Goal: Use online tool/utility: Utilize a website feature to perform a specific function

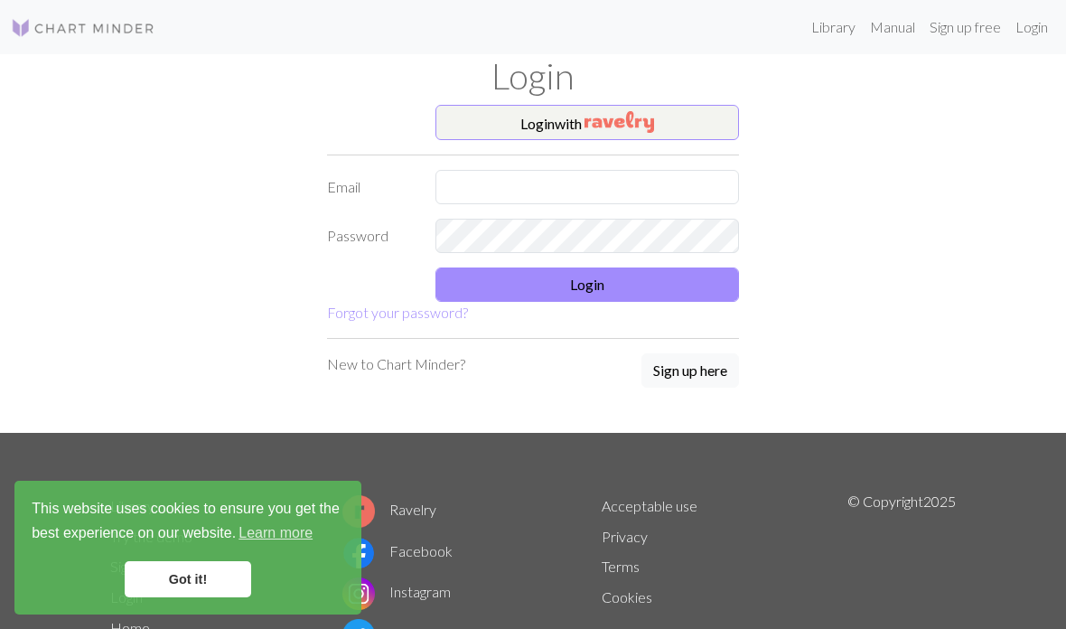
click at [210, 594] on link "Got it!" at bounding box center [188, 579] width 126 height 36
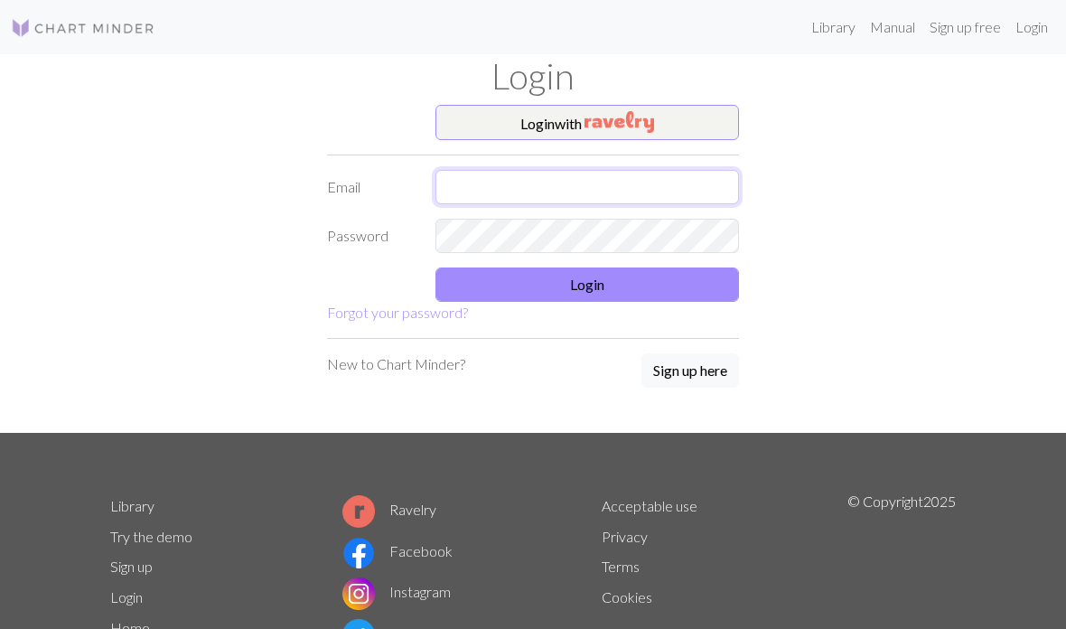
click at [581, 189] on input "text" at bounding box center [586, 187] width 303 height 34
type input "[EMAIL_ADDRESS][DOMAIN_NAME]"
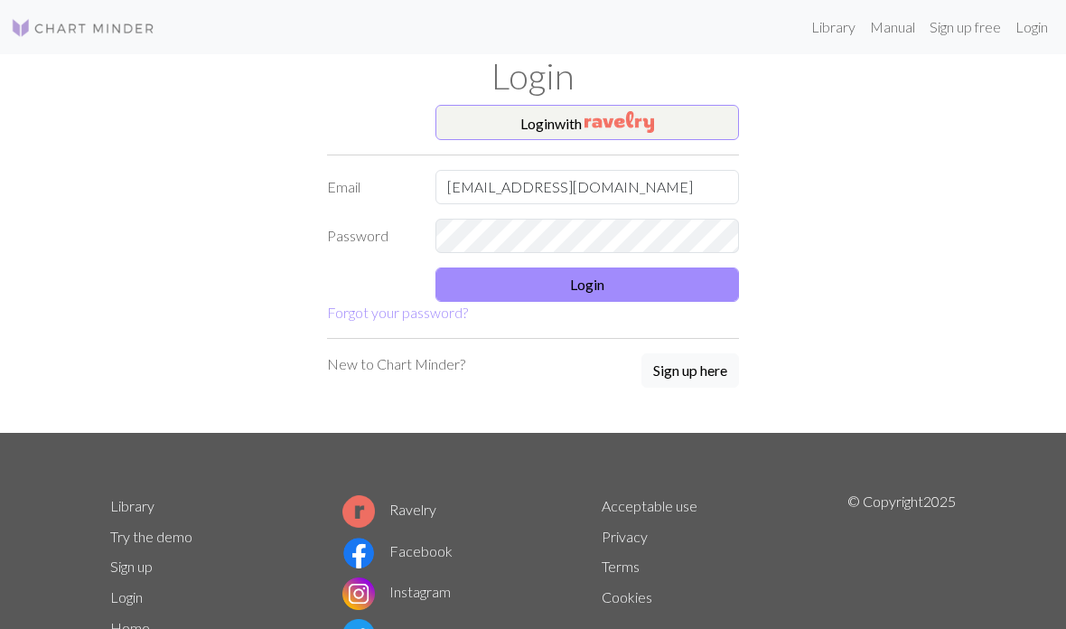
click at [484, 300] on button "Login" at bounding box center [586, 284] width 303 height 34
click at [538, 280] on button "Login" at bounding box center [586, 284] width 303 height 34
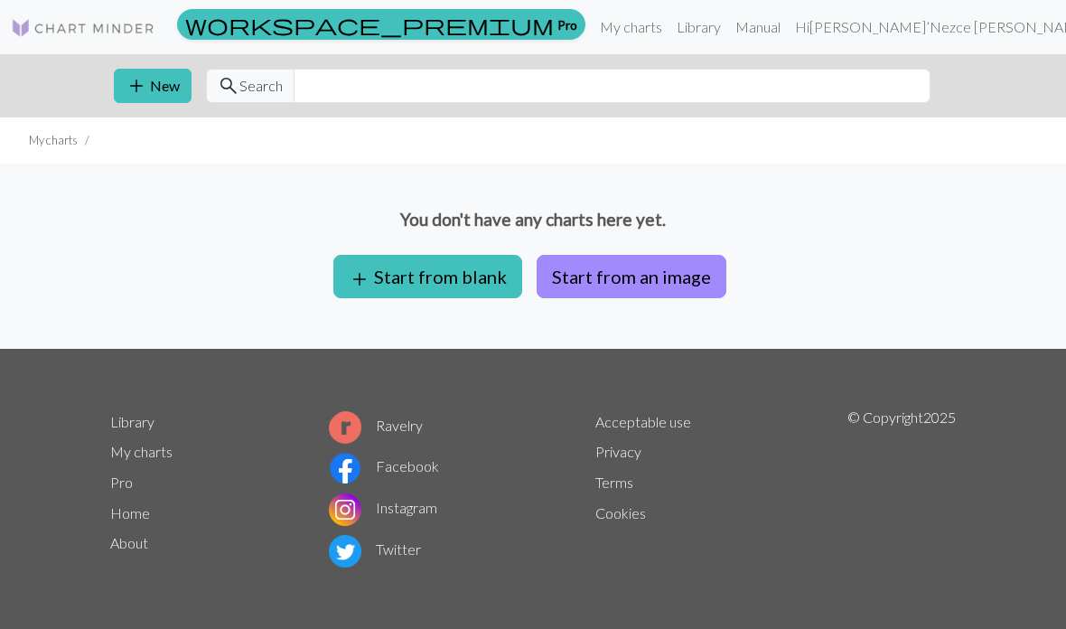
click at [714, 276] on button "Start from an image" at bounding box center [632, 276] width 190 height 43
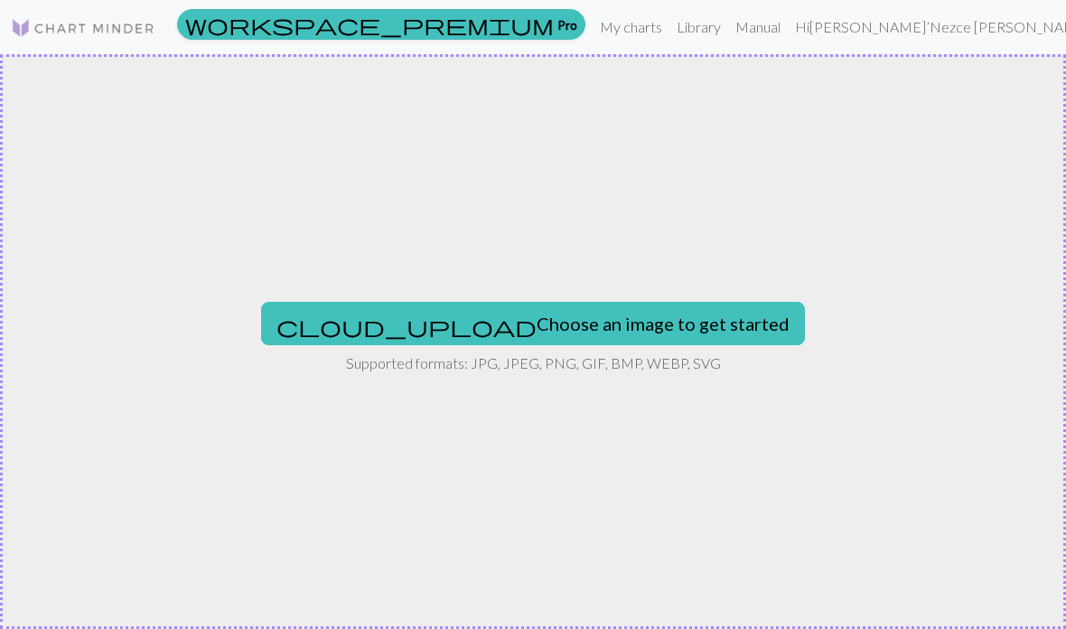
click at [598, 327] on button "cloud_upload Choose an image to get started" at bounding box center [533, 323] width 544 height 43
click at [49, 363] on div "cloud_upload Choose an image to get started Supported formats: JPG, JPEG, PNG, …" at bounding box center [533, 341] width 1066 height 574
click at [591, 309] on button "cloud_upload Choose an image to get started" at bounding box center [533, 323] width 544 height 43
type input "C:\fakepath\A86F397E-293F-4F4E-82E1-EDC780B01599.png"
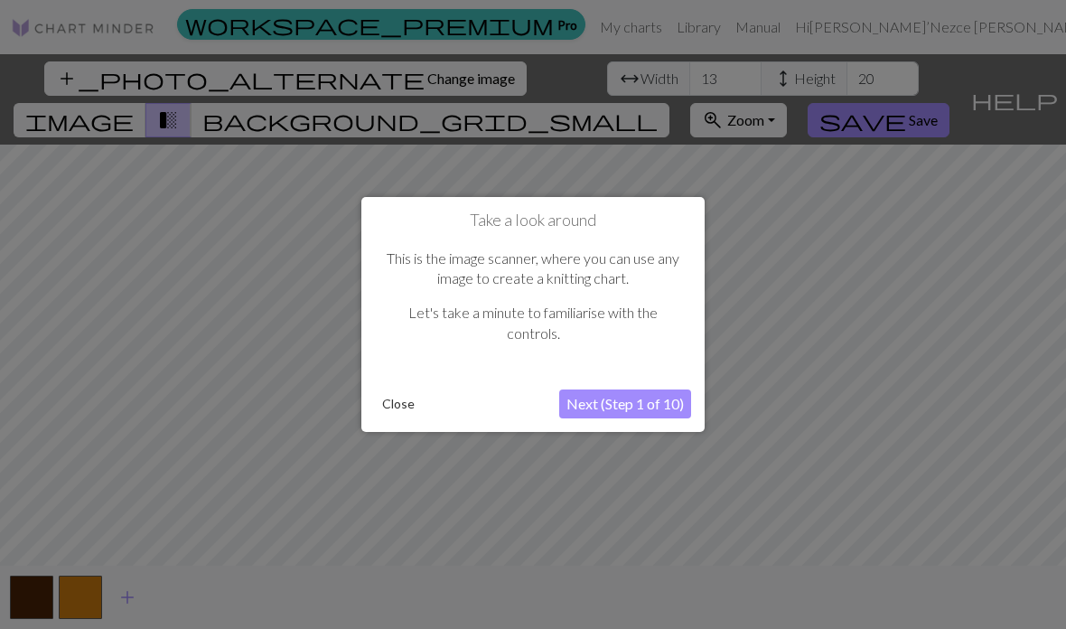
click at [635, 416] on button "Next (Step 1 of 10)" at bounding box center [625, 403] width 132 height 29
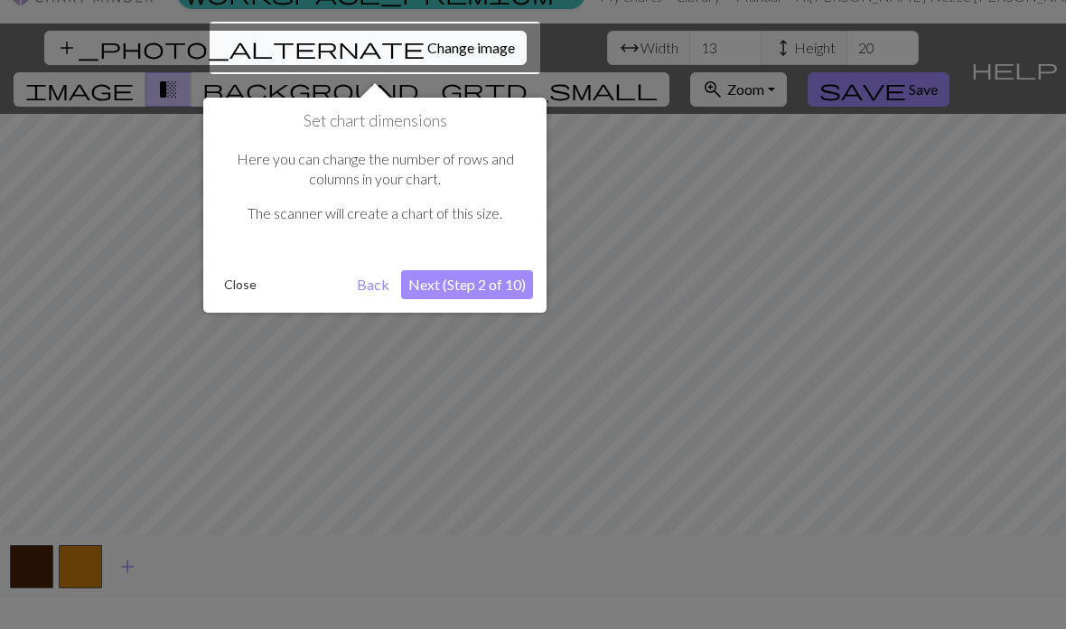
scroll to position [34, 0]
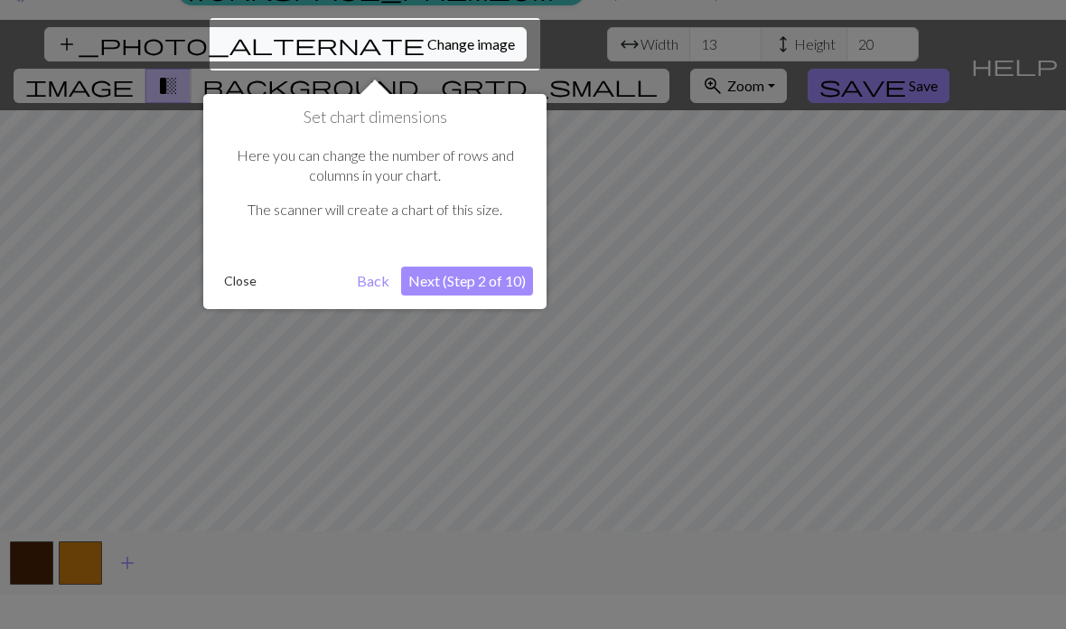
click at [482, 282] on button "Next (Step 2 of 10)" at bounding box center [467, 280] width 132 height 29
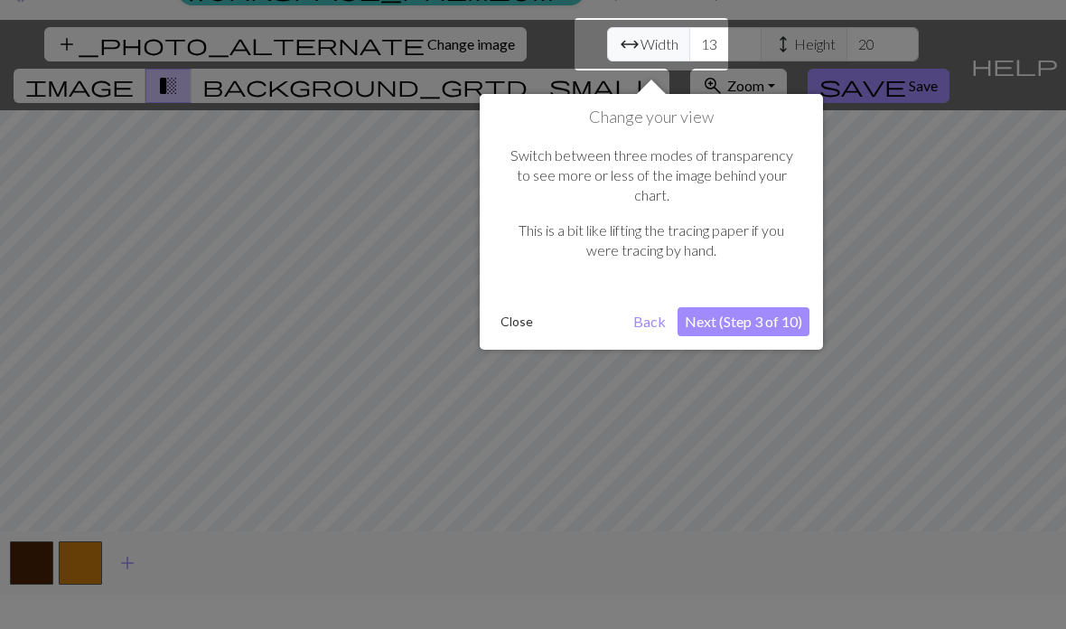
click at [792, 307] on button "Next (Step 3 of 10)" at bounding box center [743, 321] width 132 height 29
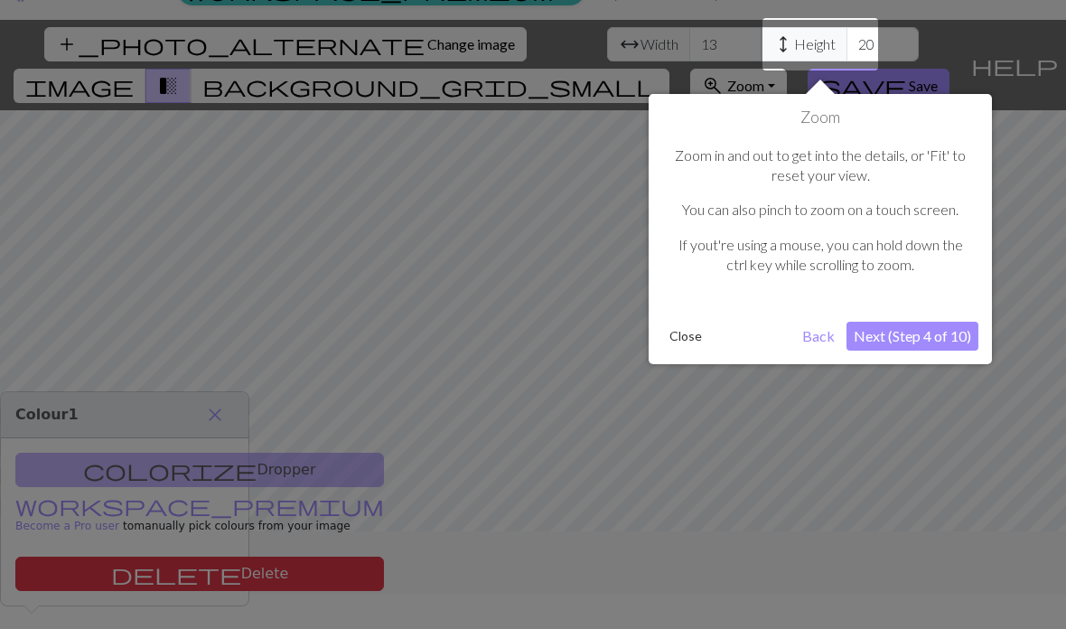
click at [902, 340] on button "Next (Step 4 of 10)" at bounding box center [912, 336] width 132 height 29
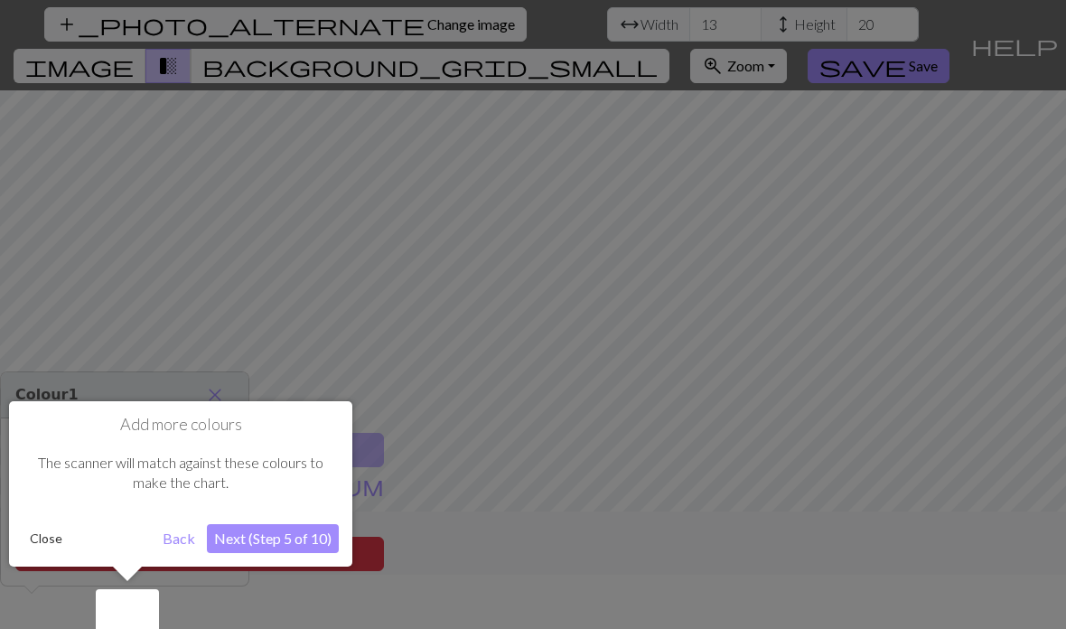
scroll to position [72, 0]
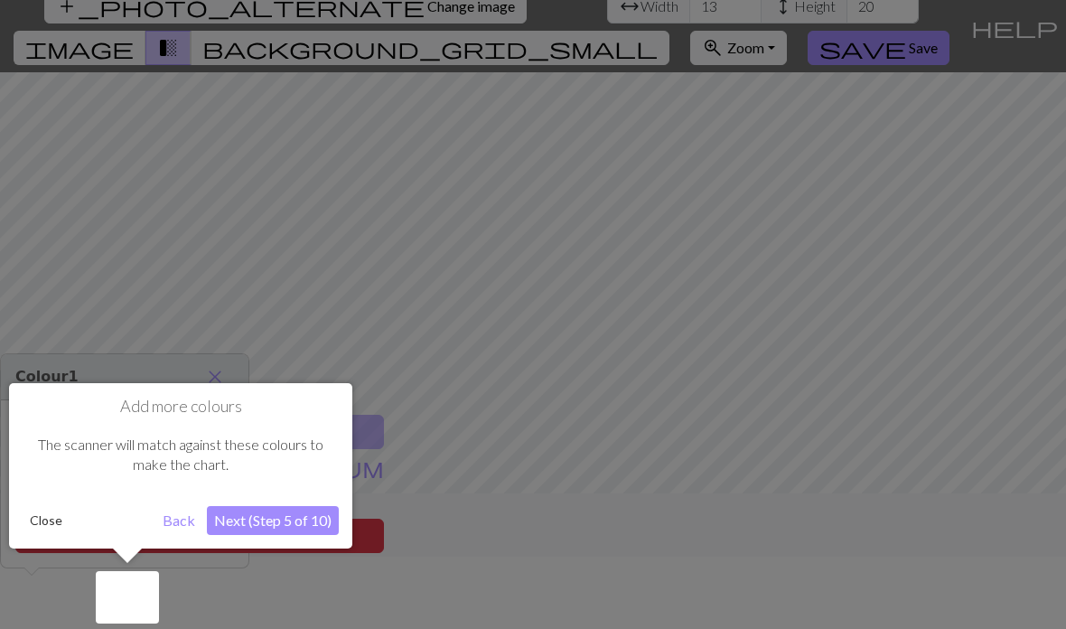
click at [288, 510] on button "Next (Step 5 of 10)" at bounding box center [273, 520] width 132 height 29
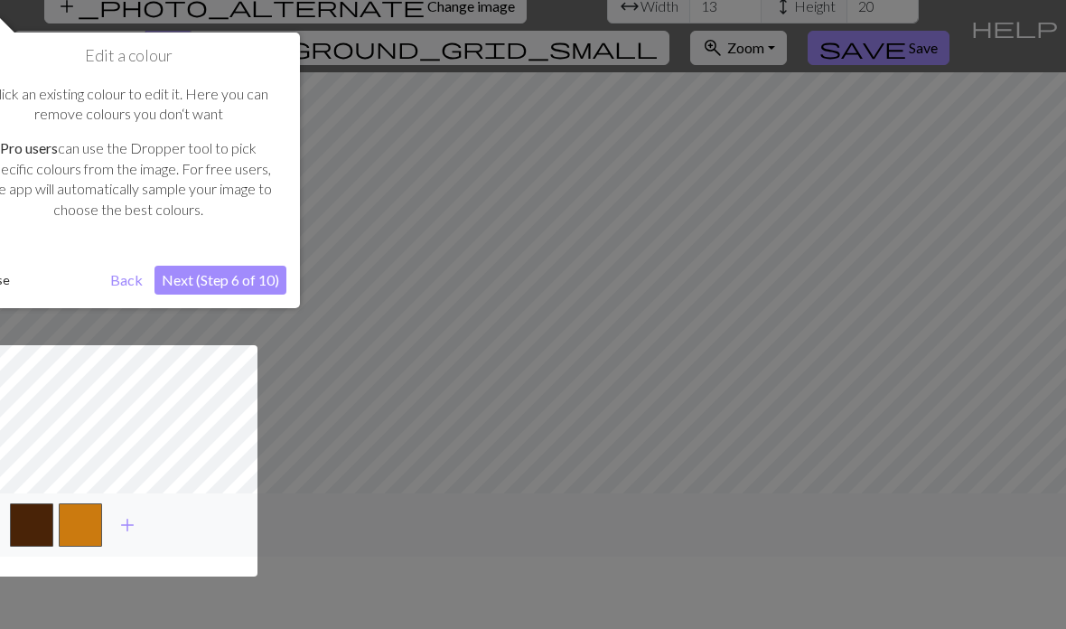
click at [238, 278] on button "Next (Step 6 of 10)" at bounding box center [220, 280] width 132 height 29
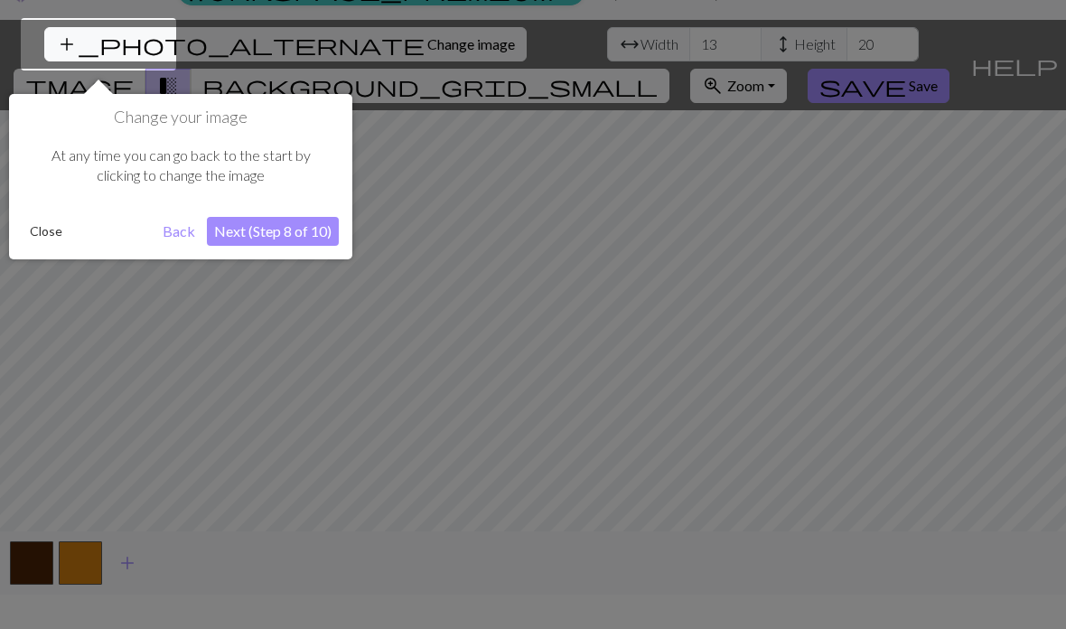
click at [295, 242] on button "Next (Step 8 of 10)" at bounding box center [273, 231] width 132 height 29
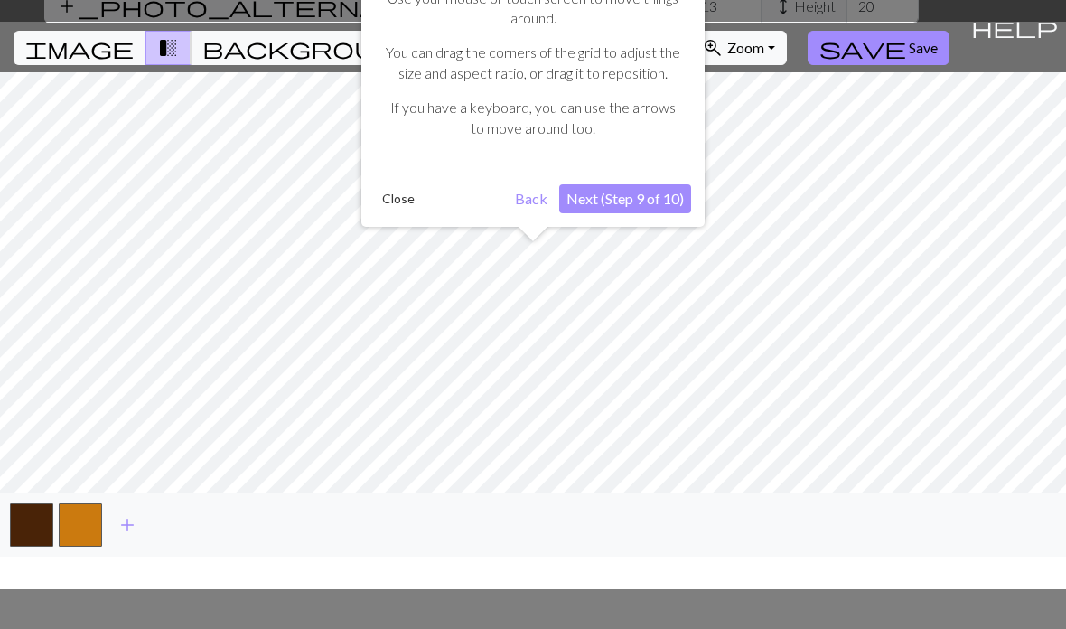
click at [636, 208] on button "Next (Step 9 of 10)" at bounding box center [625, 198] width 132 height 29
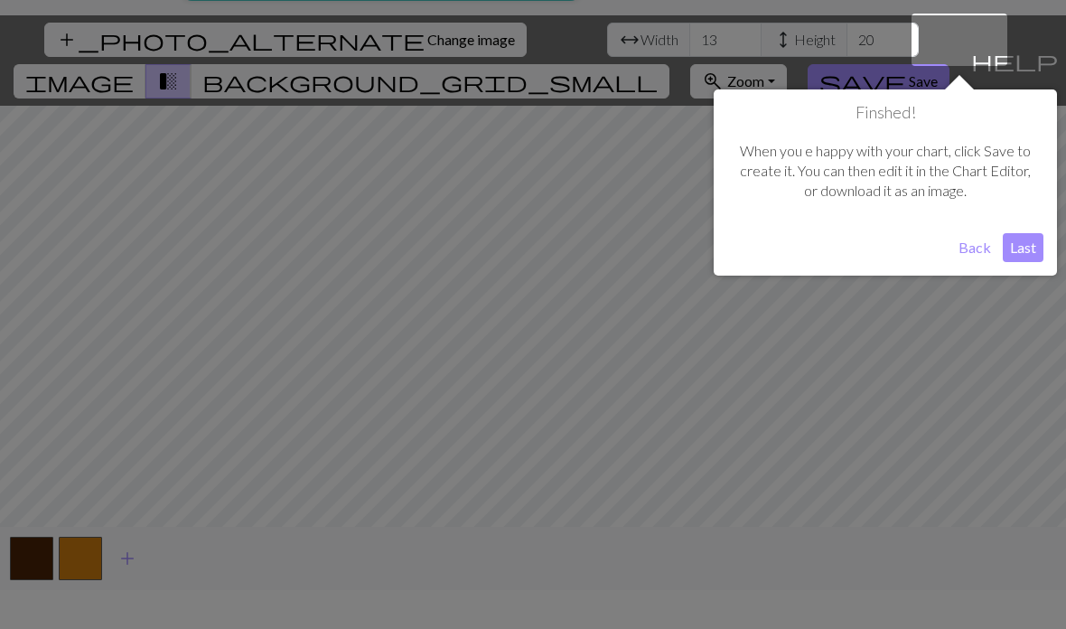
scroll to position [34, 0]
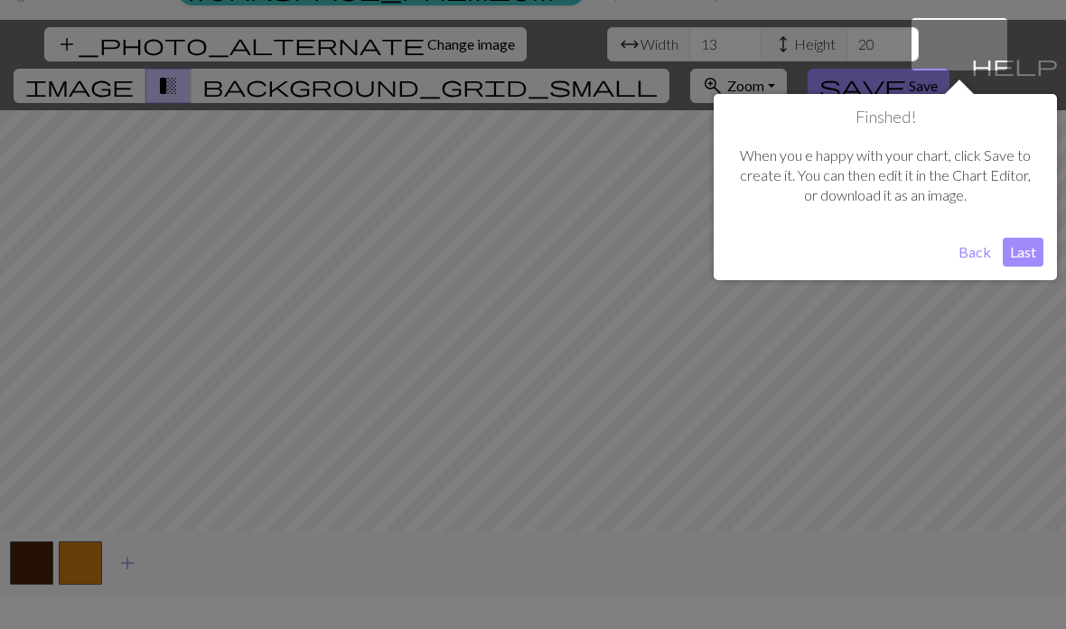
click at [1060, 201] on div at bounding box center [533, 316] width 1066 height 701
